Goal: Transaction & Acquisition: Book appointment/travel/reservation

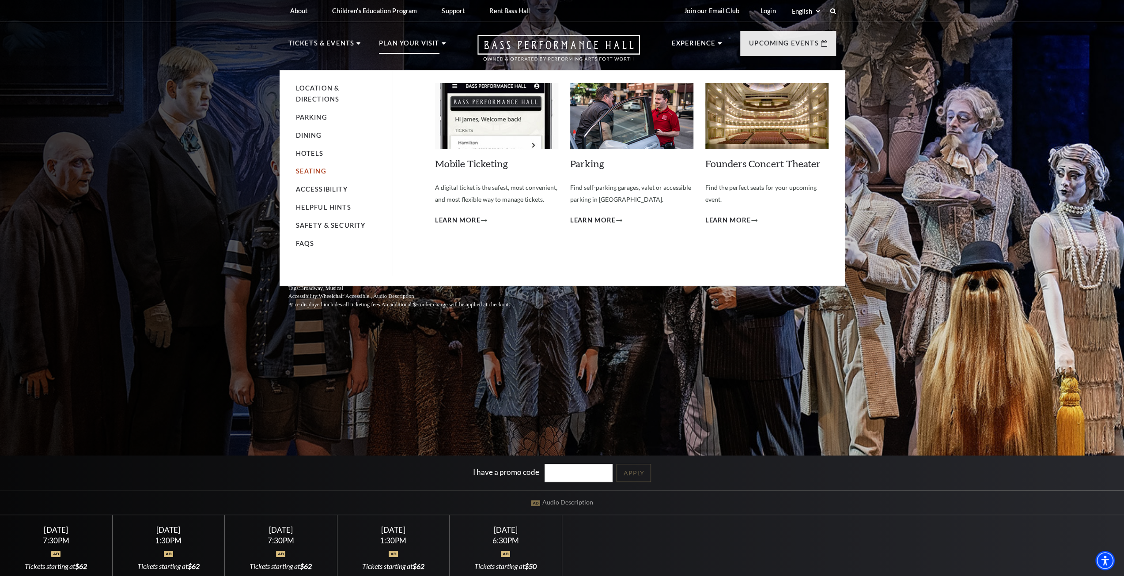
click at [310, 174] on link "Seating" at bounding box center [311, 171] width 30 height 8
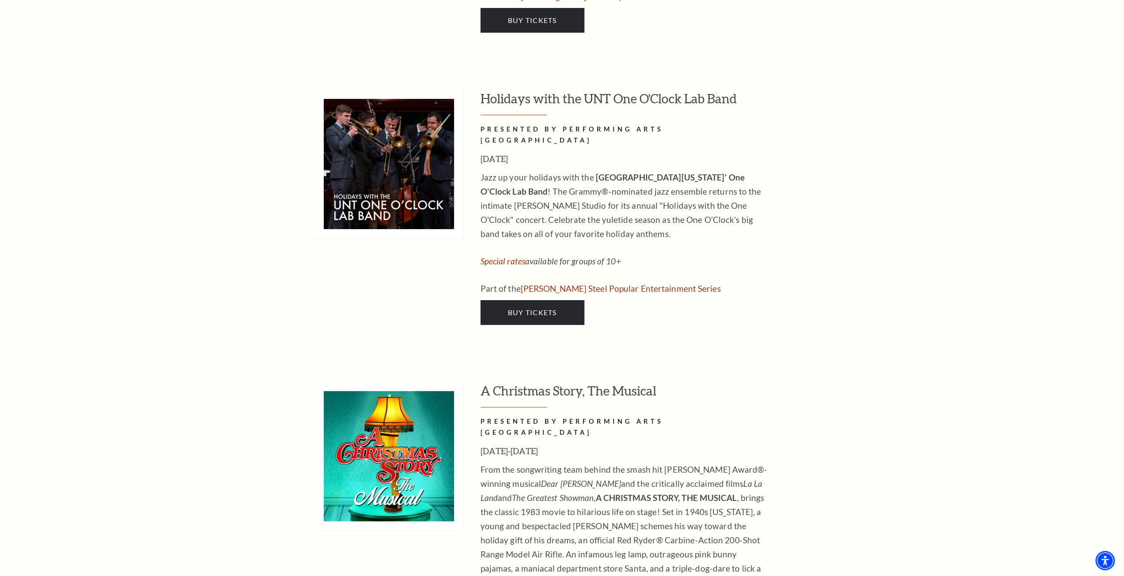
scroll to position [3312, 0]
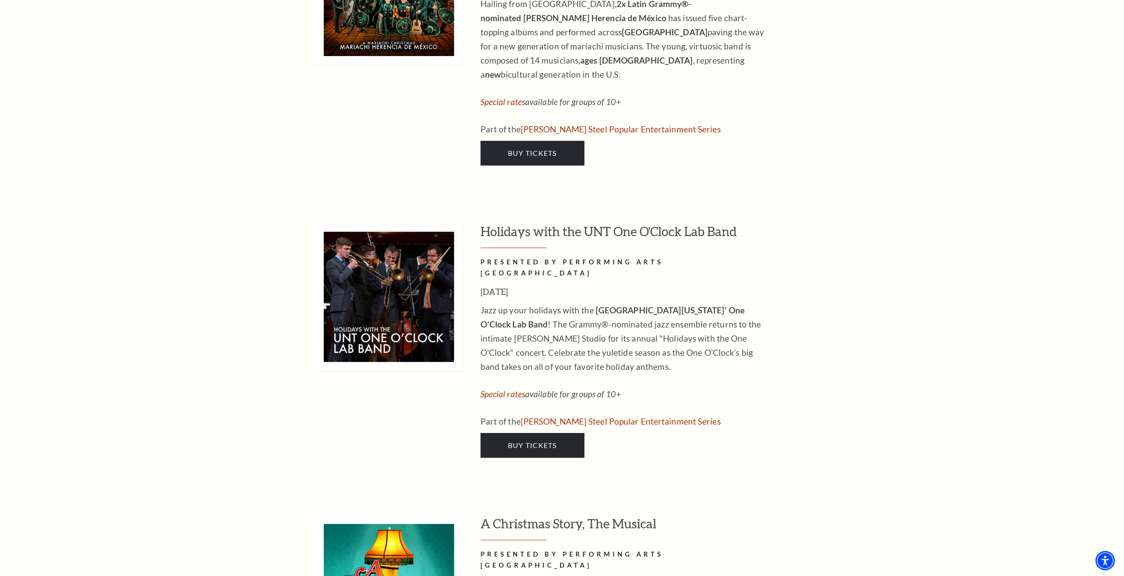
click at [878, 196] on div "Mobile Tickets PRESENTED BY PERFORMING ARTS FORT WORTH All tickets to Performin…" at bounding box center [562, 128] width 1124 height 5380
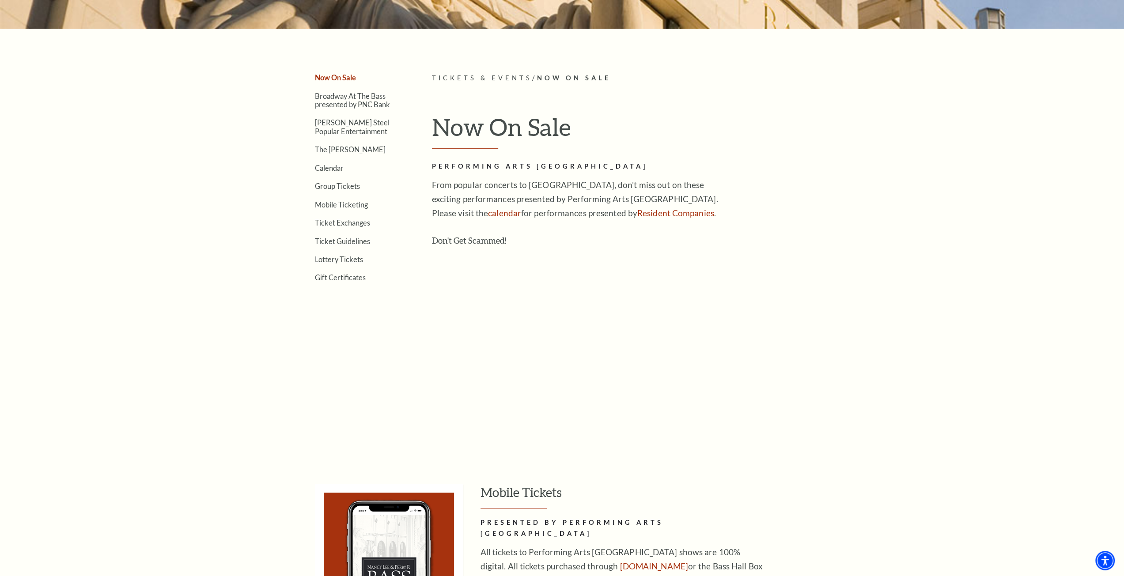
scroll to position [0, 0]
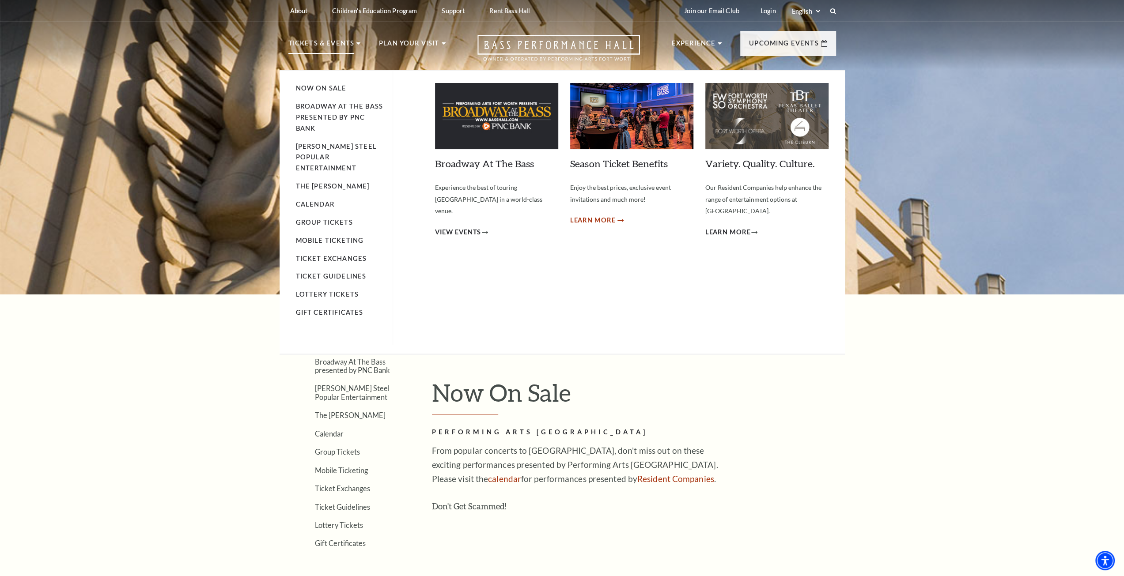
click at [590, 221] on span "Learn More" at bounding box center [592, 220] width 45 height 11
drag, startPoint x: 528, startPoint y: 268, endPoint x: 535, endPoint y: 257, distance: 12.7
drag, startPoint x: 564, startPoint y: 191, endPoint x: 548, endPoint y: 163, distance: 32.3
drag, startPoint x: 548, startPoint y: 163, endPoint x: 574, endPoint y: 126, distance: 45.7
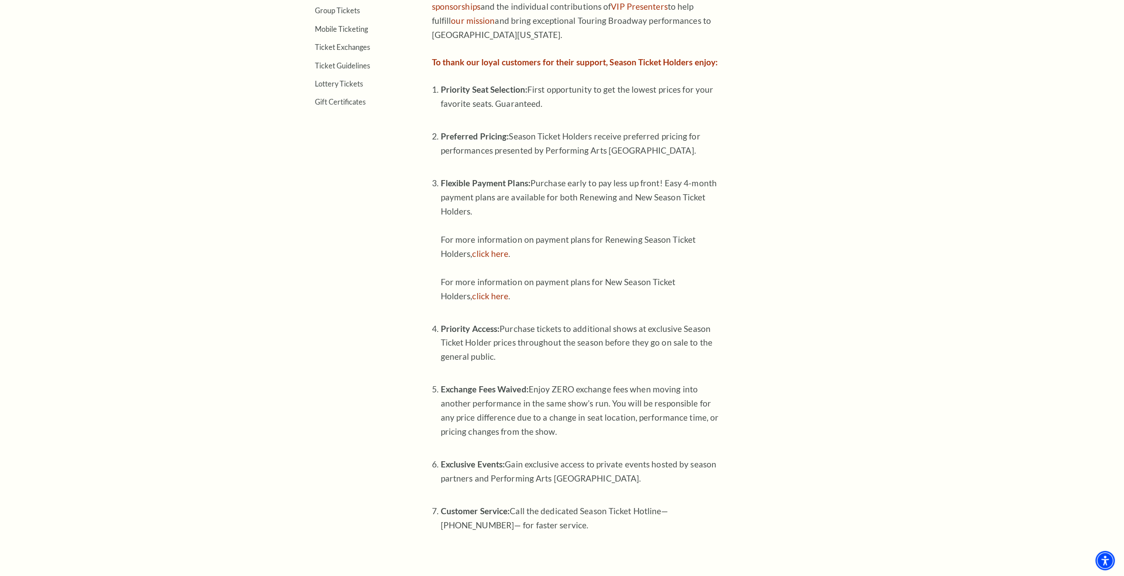
scroll to position [486, 0]
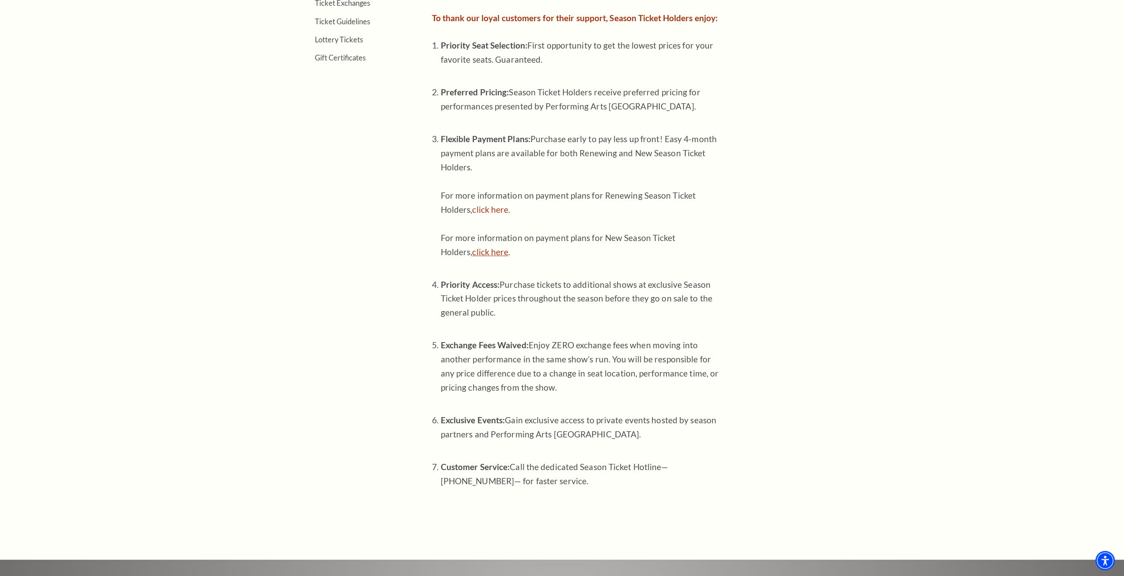
click at [495, 251] on link "click here" at bounding box center [490, 252] width 36 height 10
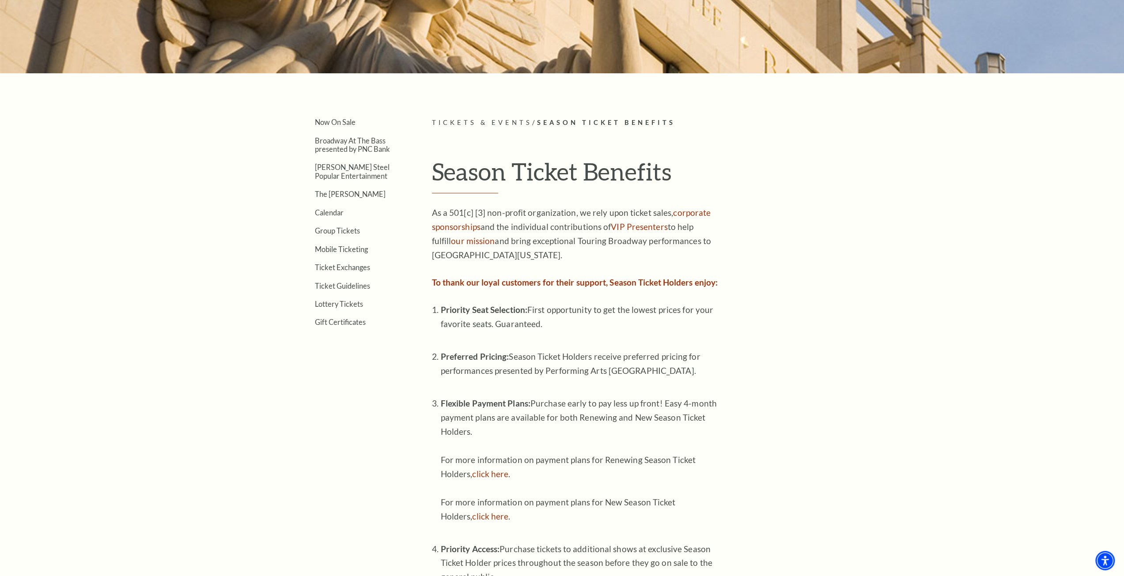
scroll to position [219, 0]
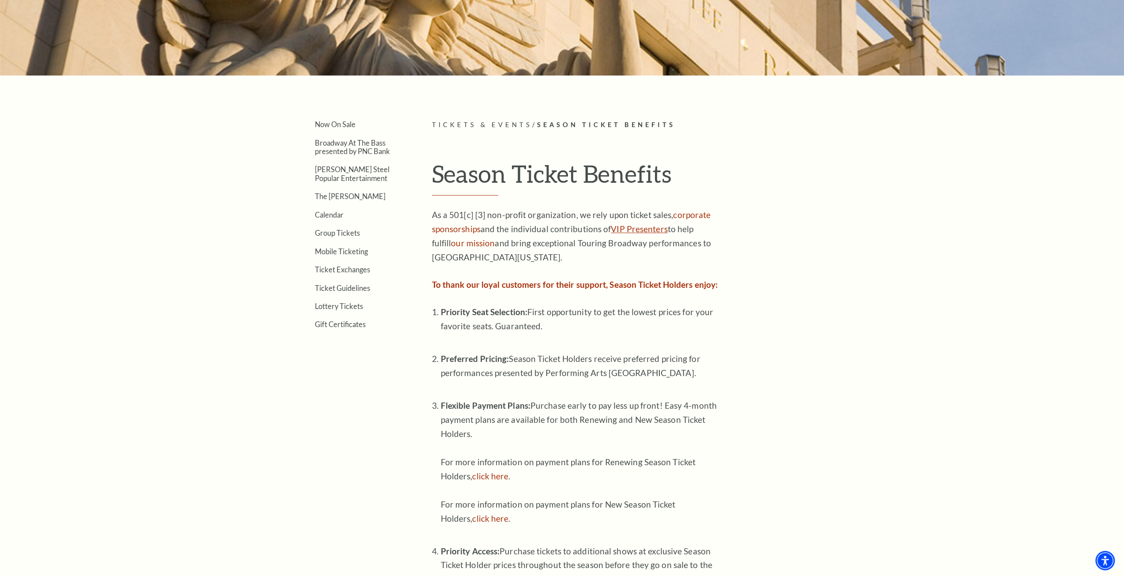
click at [658, 227] on link "VIP Presenters" at bounding box center [639, 229] width 57 height 10
click at [353, 144] on link "Broadway At The Bass presented by PNC Bank" at bounding box center [352, 147] width 75 height 17
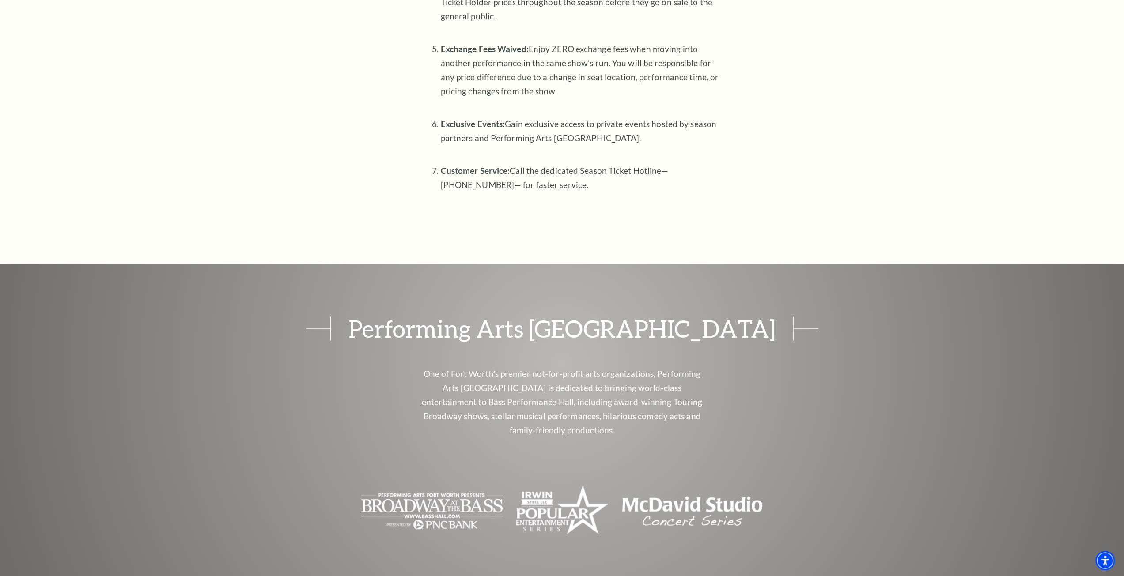
scroll to position [572, 0]
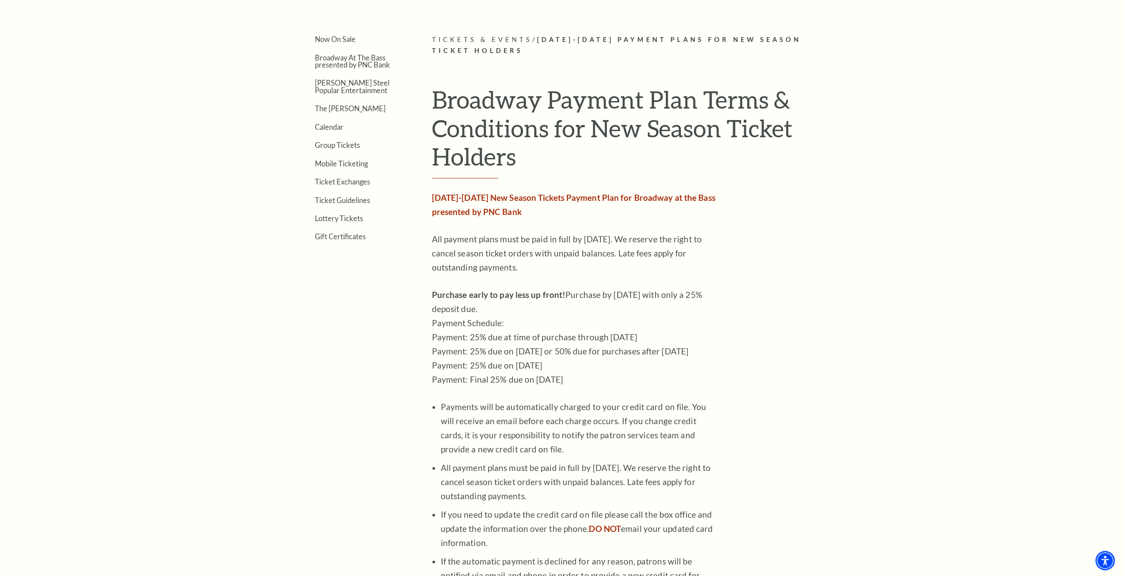
scroll to position [255, 0]
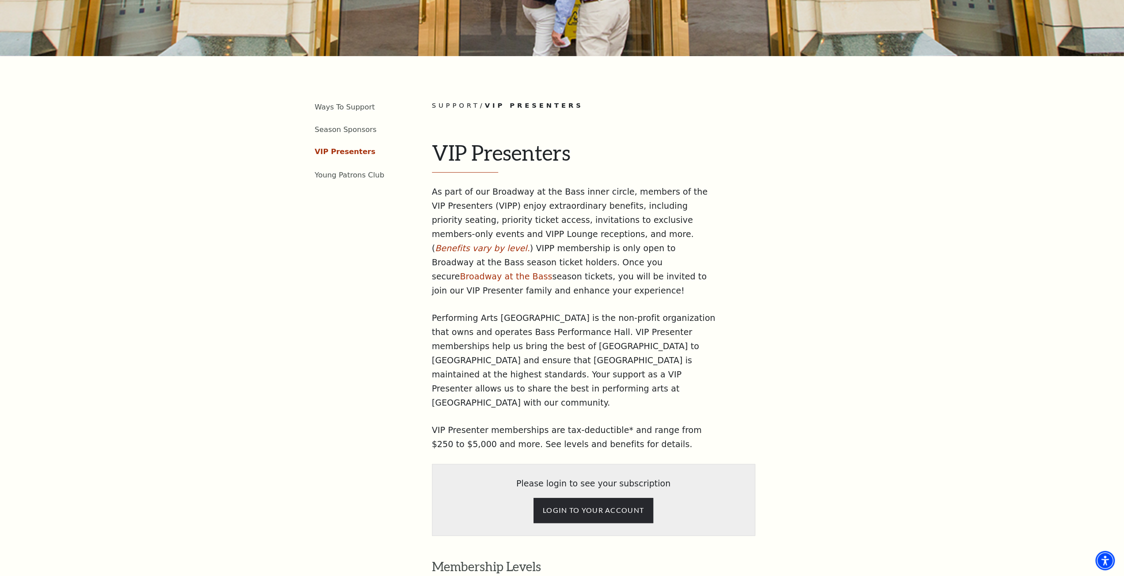
scroll to position [265, 0]
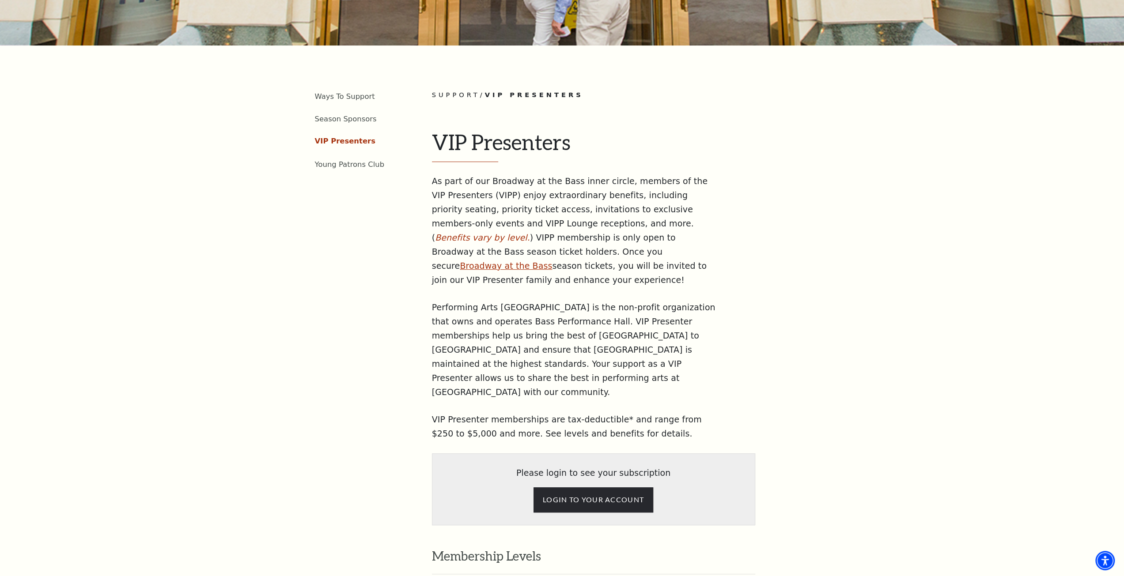
click at [498, 261] on link "Broadway at the Bass" at bounding box center [506, 266] width 92 height 10
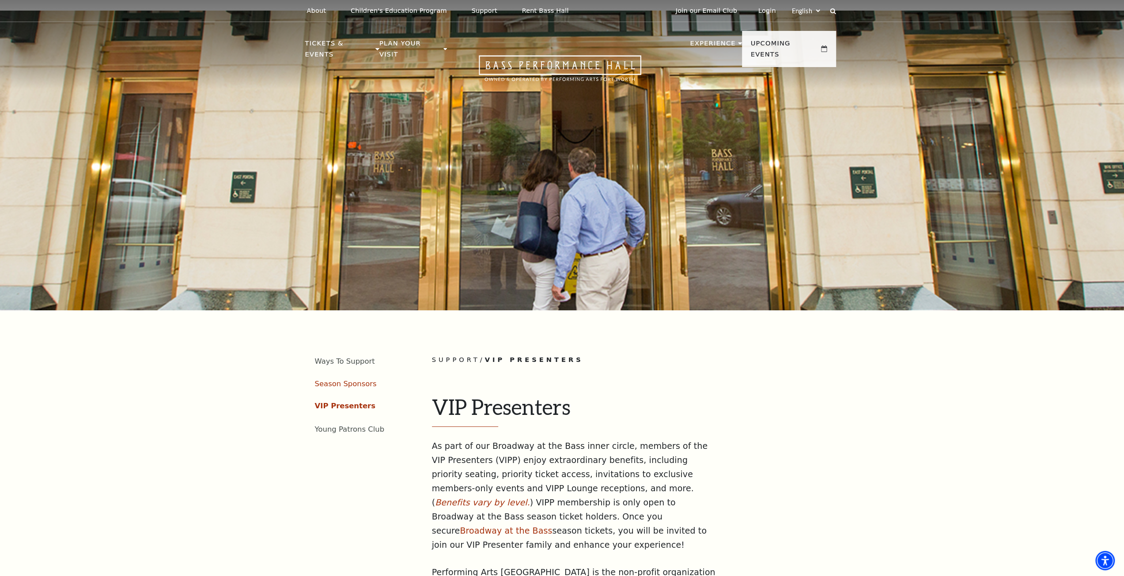
click at [343, 380] on link "Season Sponsors" at bounding box center [346, 384] width 62 height 8
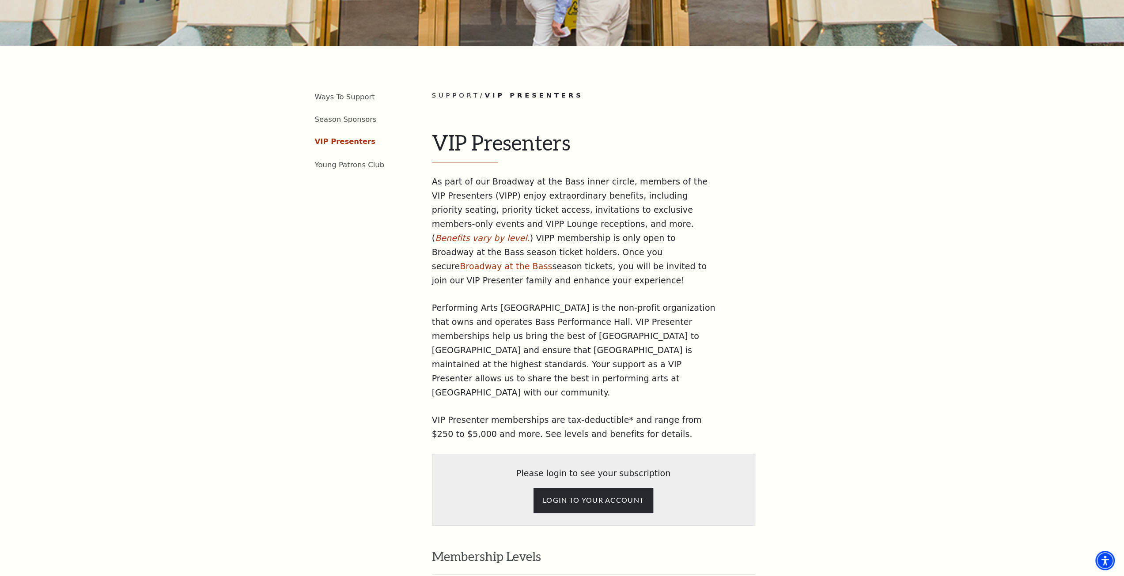
scroll to position [265, 0]
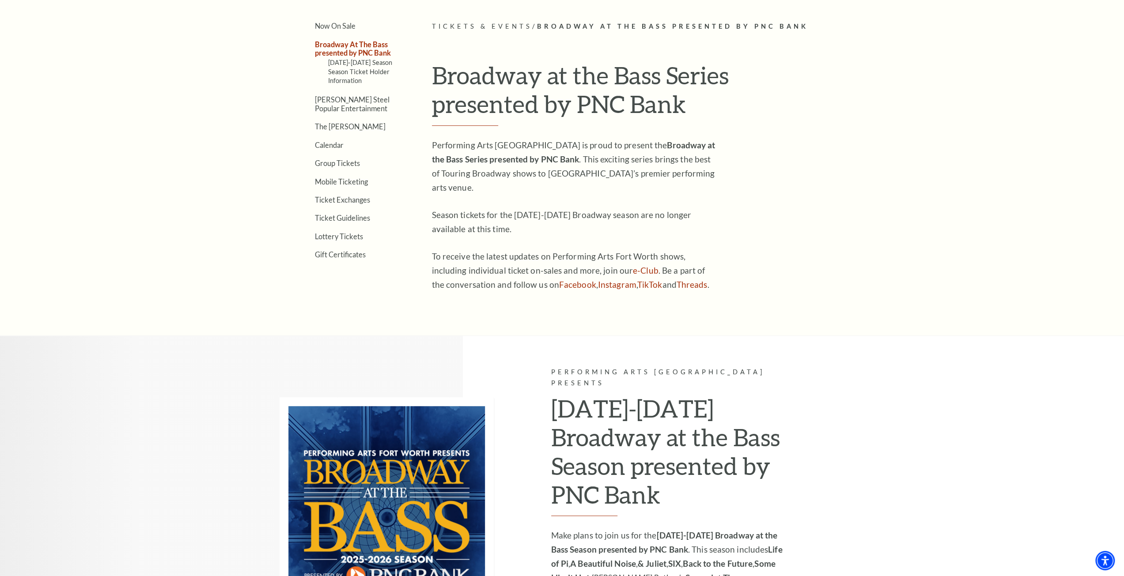
scroll to position [309, 0]
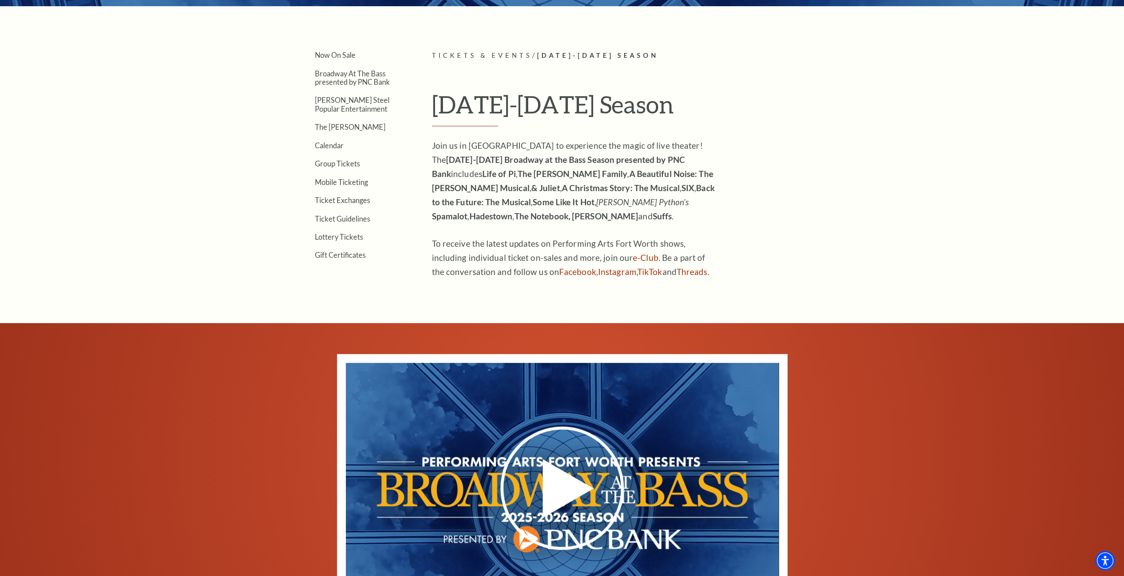
scroll to position [309, 0]
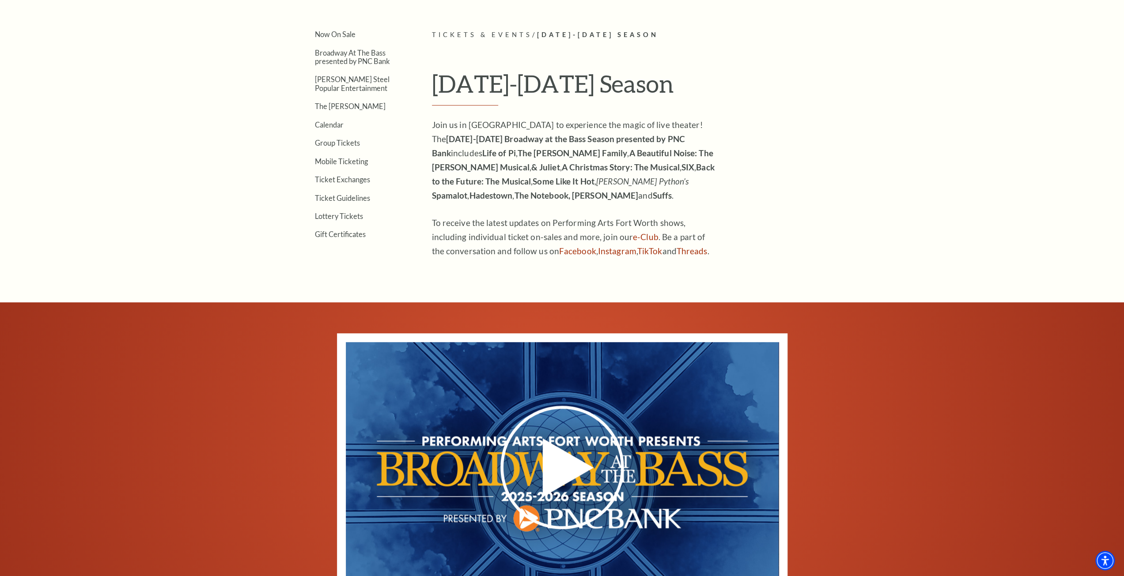
drag, startPoint x: 473, startPoint y: 140, endPoint x: 744, endPoint y: 237, distance: 288.0
click at [714, 252] on div "Join us in [GEOGRAPHIC_DATA] to experience the magic of live theater! The [DATE…" at bounding box center [575, 188] width 287 height 140
click at [761, 223] on article "Tickets & Events / [DATE]-[DATE] Season [DATE]-[DATE] Season Join us in [GEOGRA…" at bounding box center [634, 144] width 404 height 229
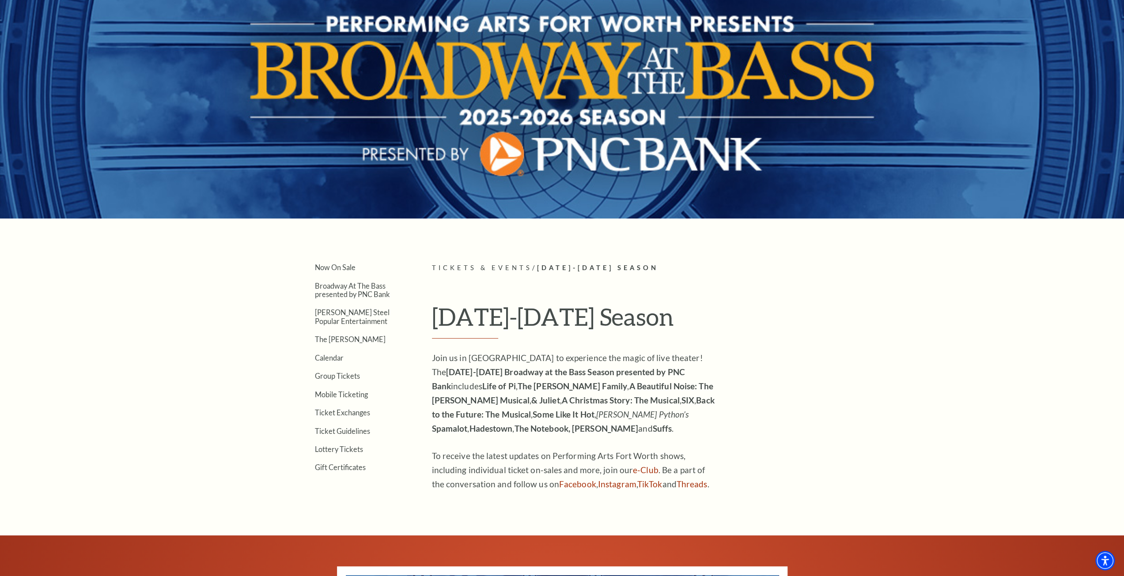
scroll to position [0, 0]
